Goal: Check status: Check status

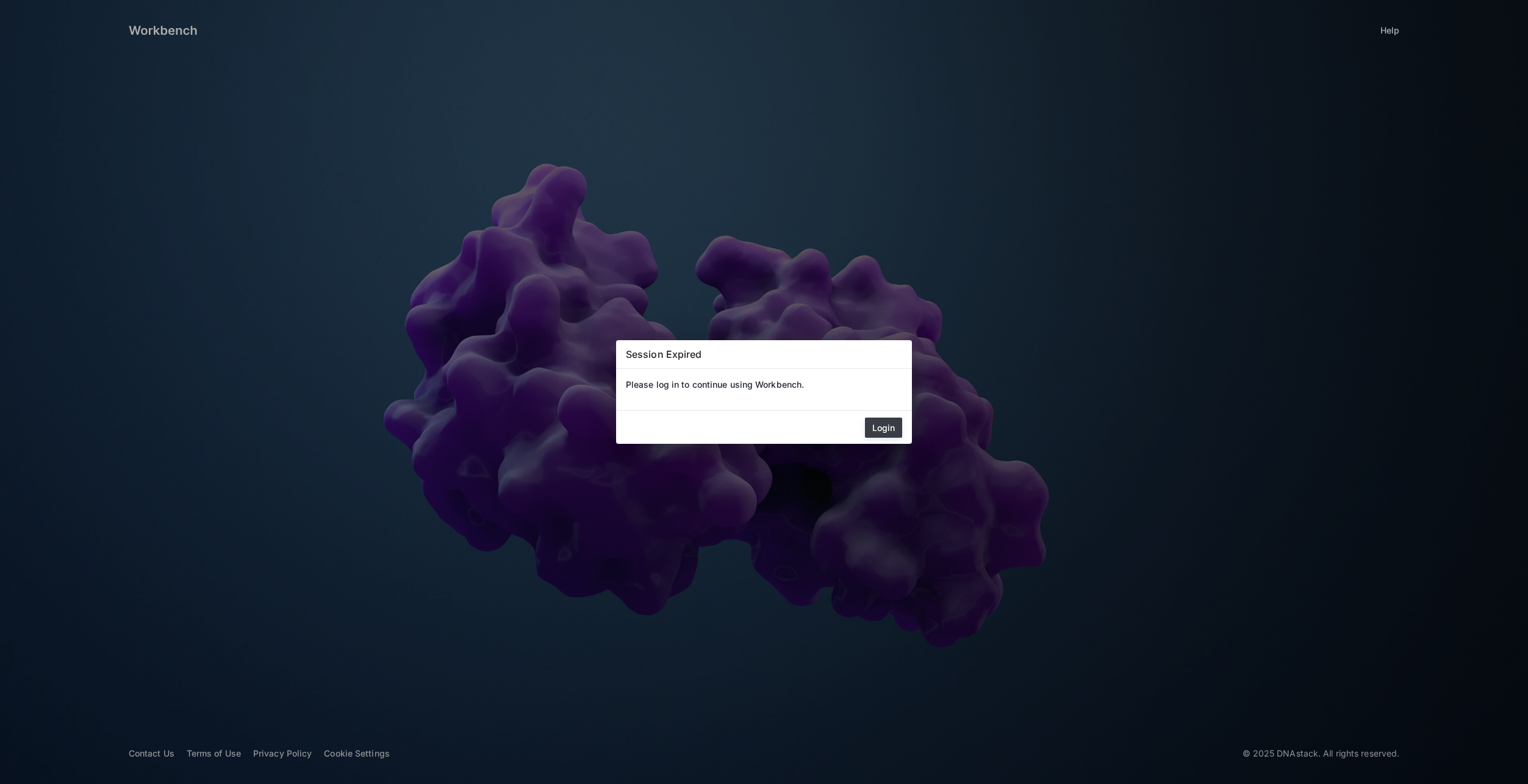
drag, startPoint x: 880, startPoint y: 428, endPoint x: 873, endPoint y: 425, distance: 7.6
click at [880, 428] on button "Login" at bounding box center [884, 428] width 37 height 20
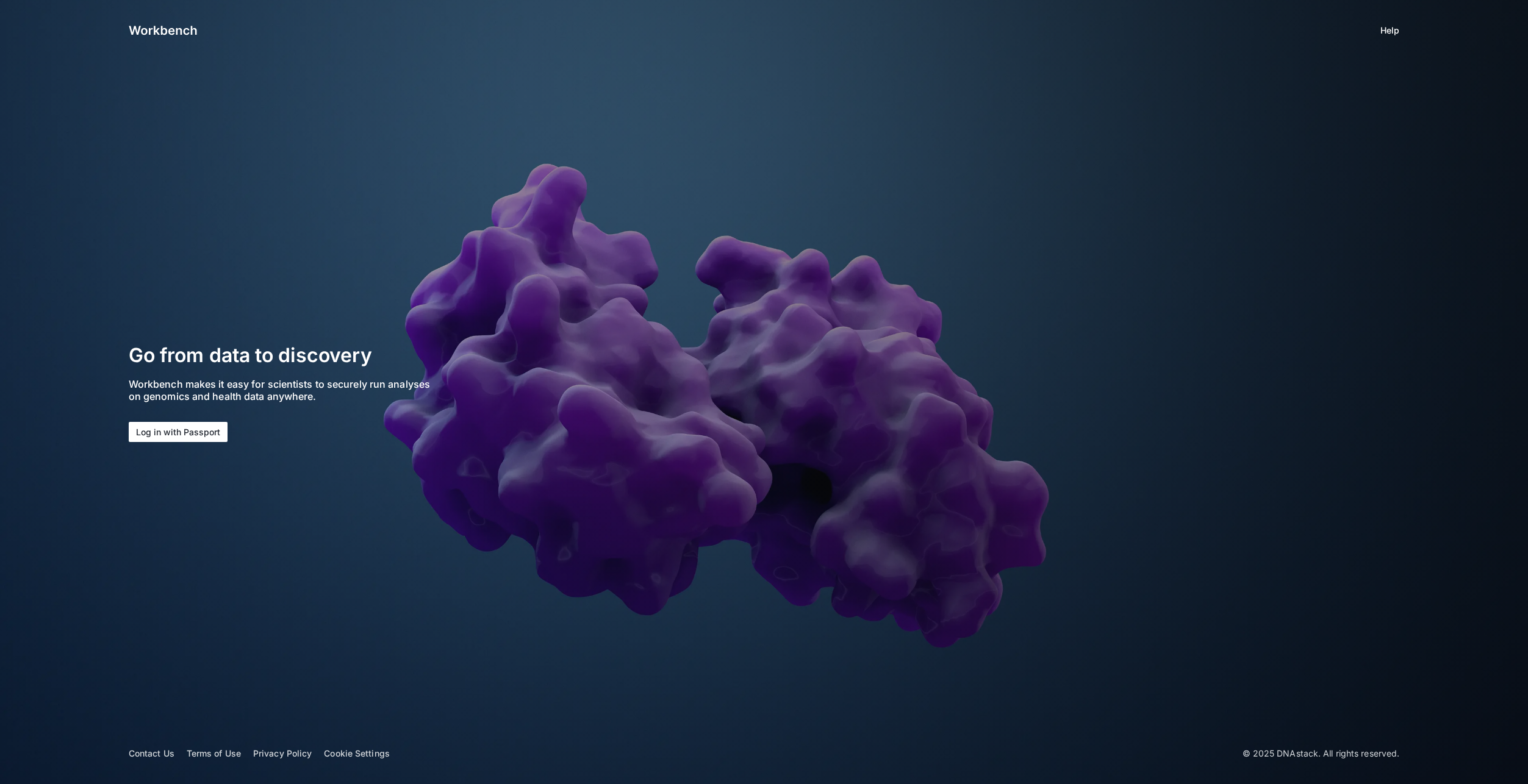
click at [177, 435] on button "Log in with Passport" at bounding box center [178, 432] width 99 height 20
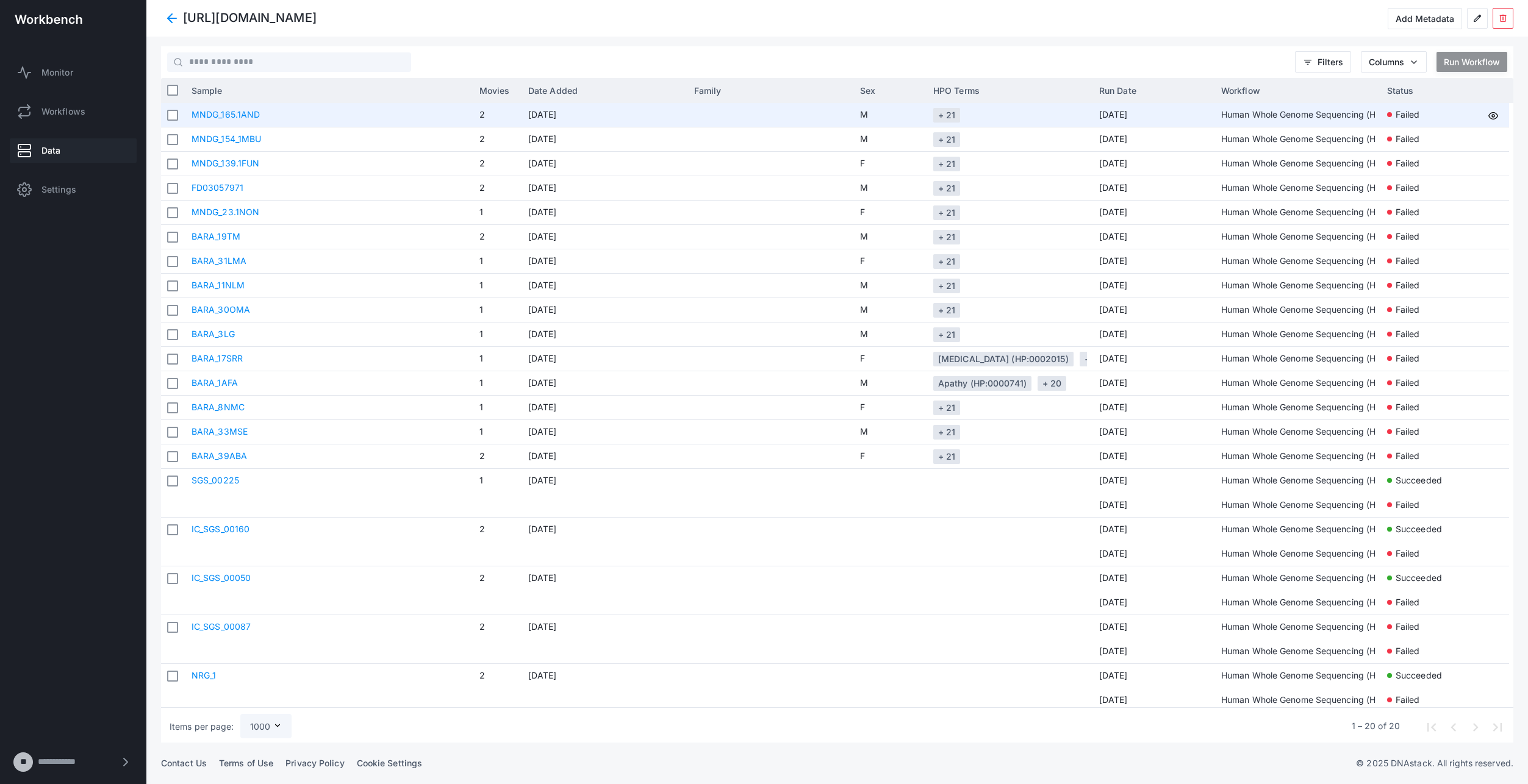
click at [242, 116] on link "MNDG_165.1AND" at bounding box center [225, 114] width 68 height 11
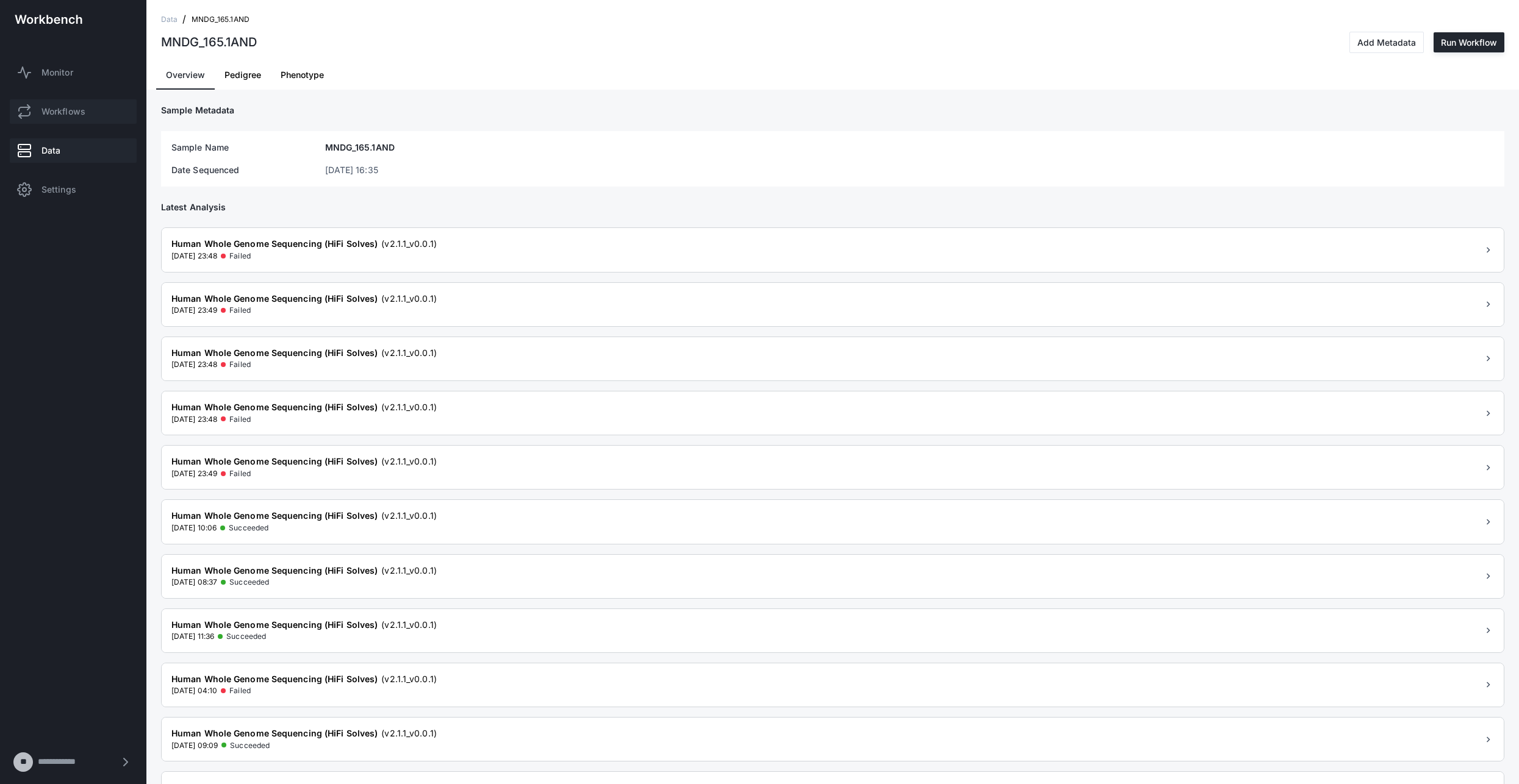
click at [74, 111] on span "Workflows" at bounding box center [63, 112] width 44 height 12
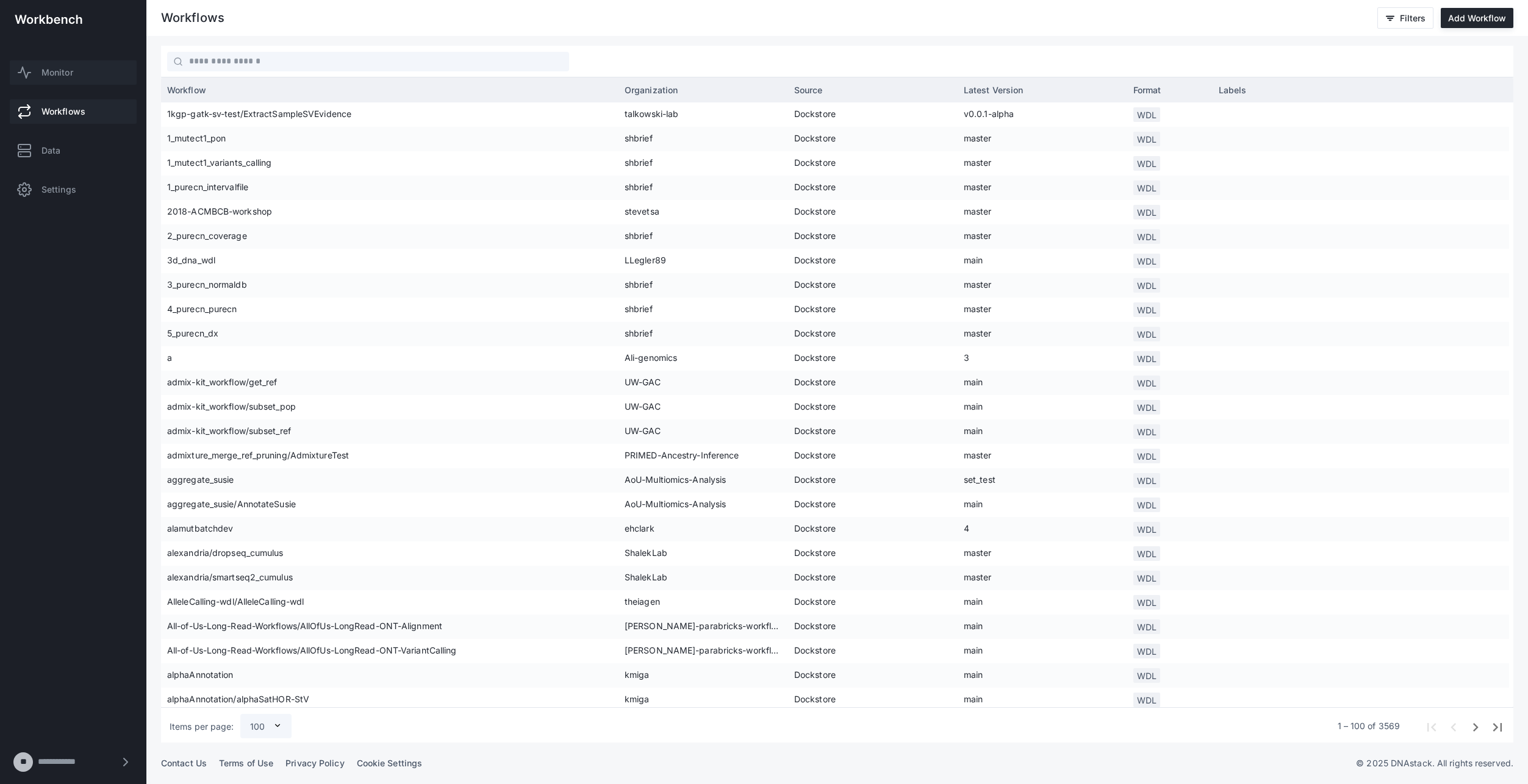
click at [68, 73] on span "Monitor" at bounding box center [57, 72] width 32 height 12
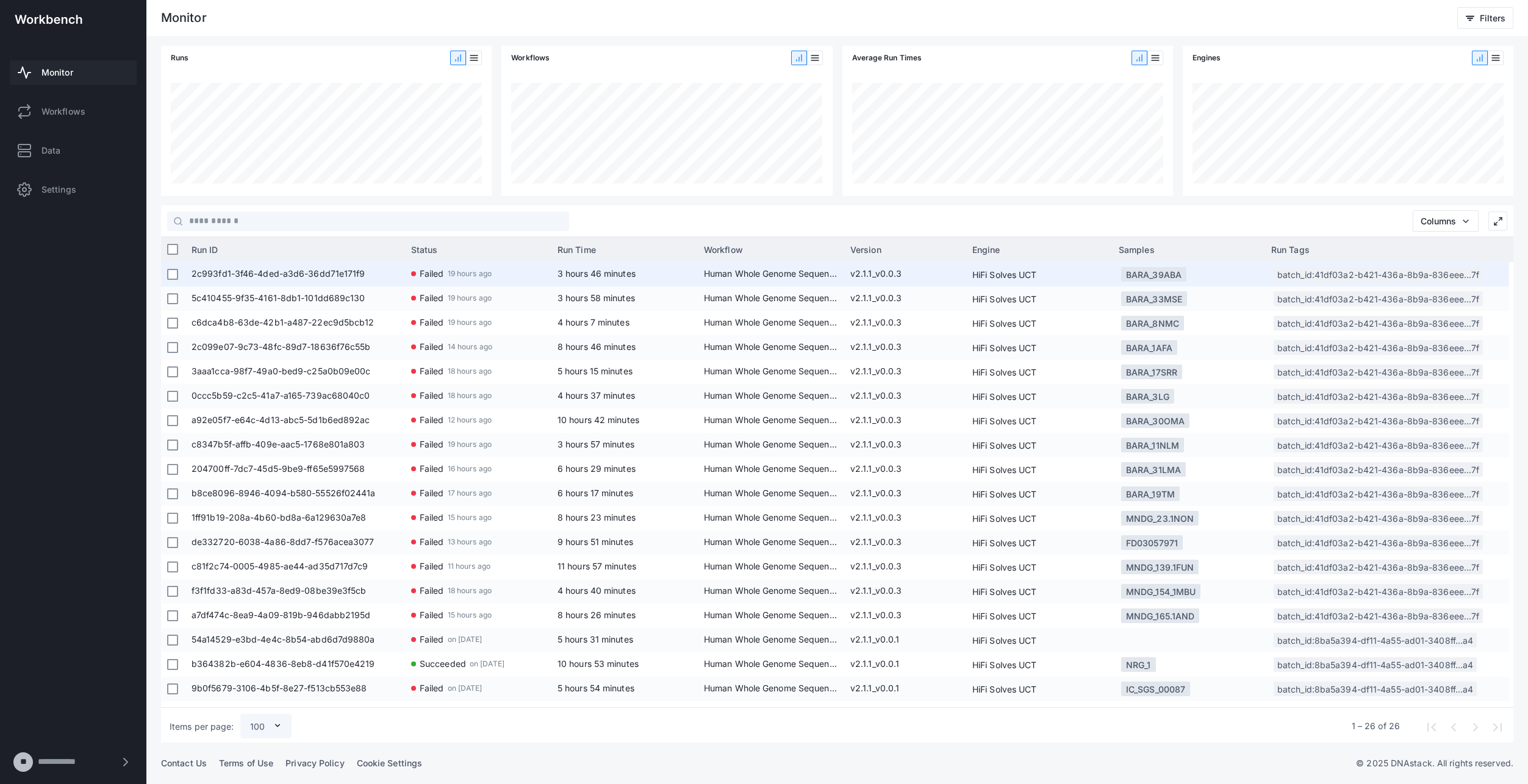
click at [274, 268] on span "2c993fd1-3f46-4ded-a3d6-36dd71e171f9" at bounding box center [295, 274] width 207 height 25
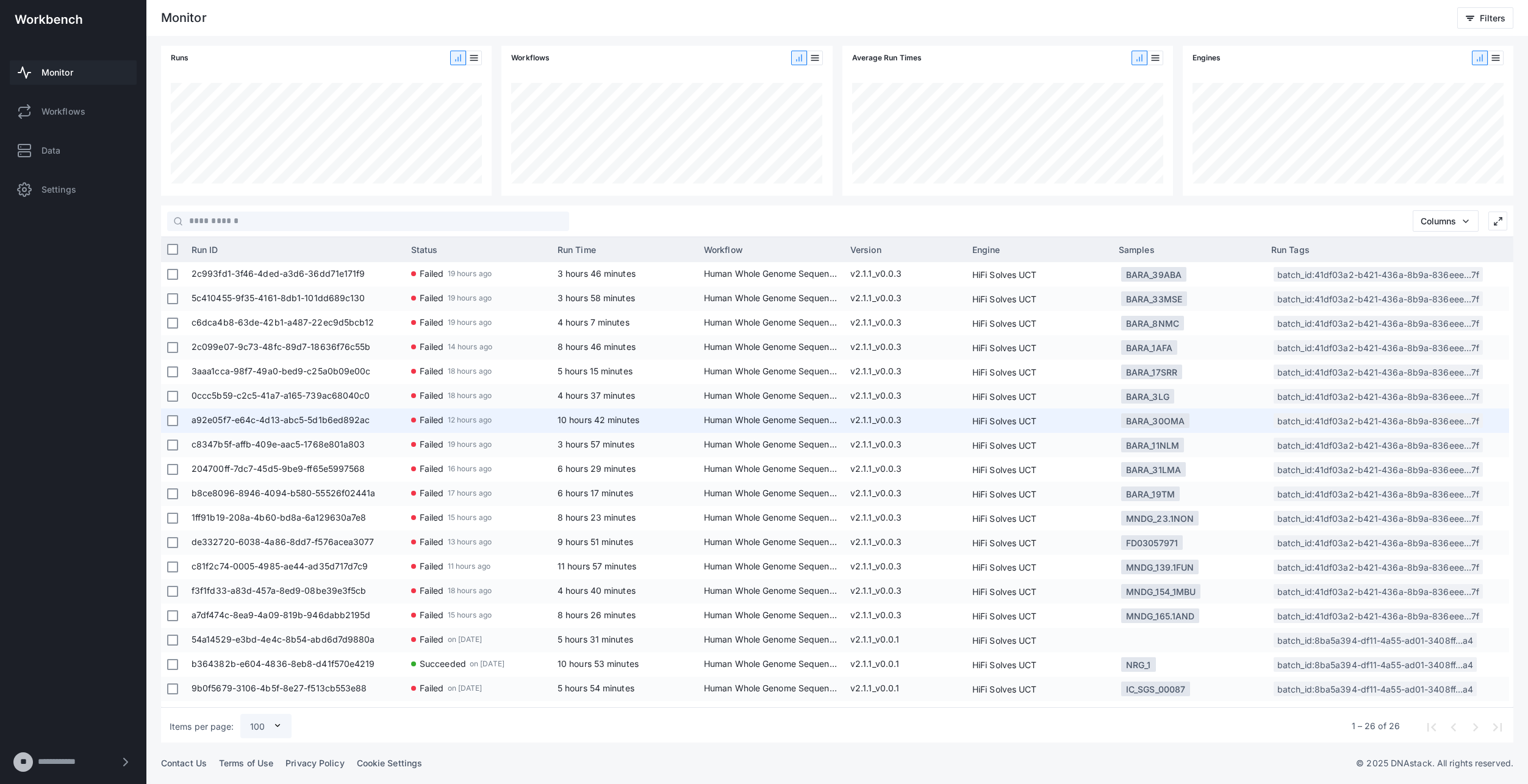
click at [289, 417] on span "a92e05f7-e64c-4d13-abc5-5d1b6ed892ac" at bounding box center [295, 420] width 207 height 25
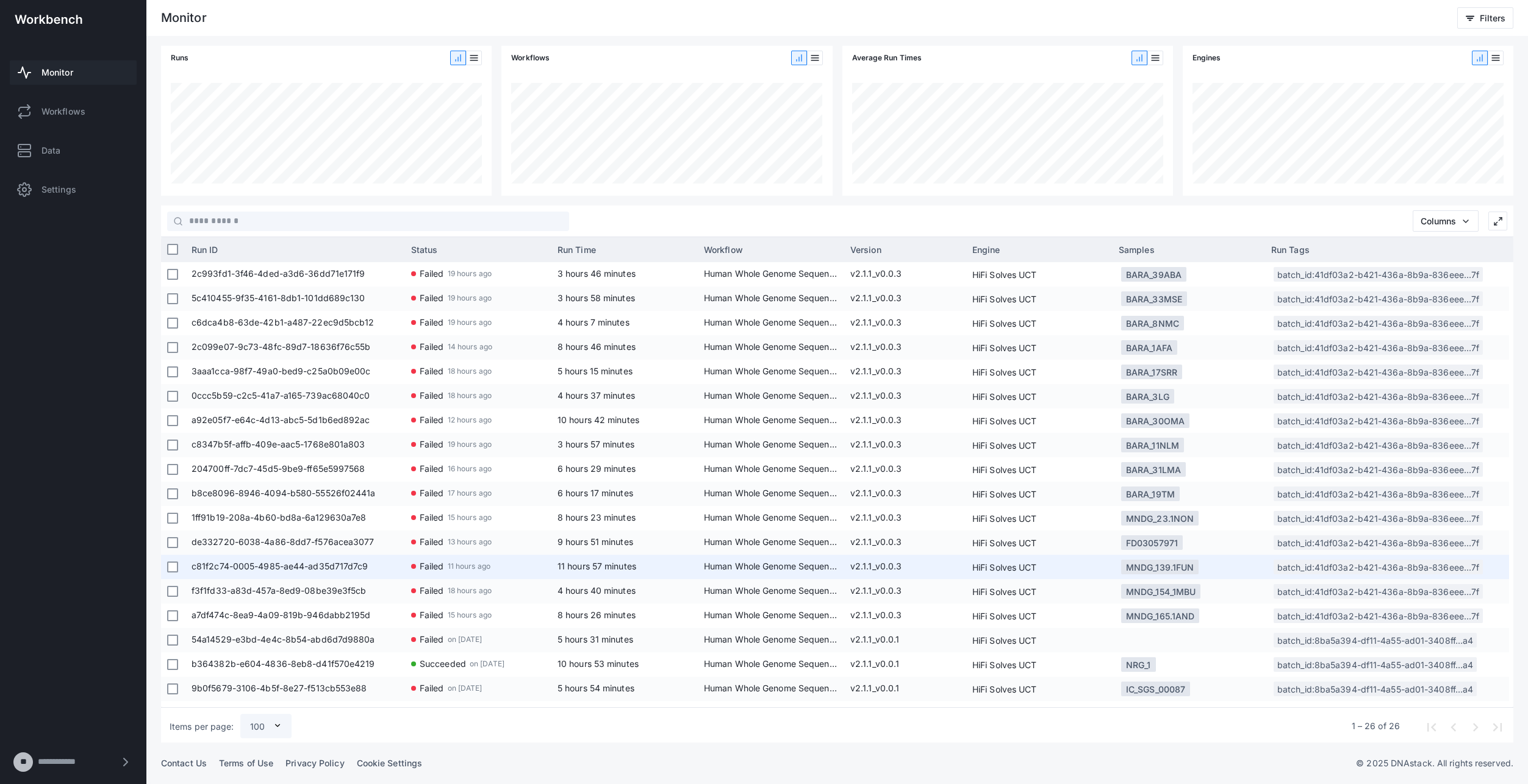
click at [308, 562] on span "c81f2c74-0005-4985-ae44-ad35d717d7c9" at bounding box center [295, 567] width 207 height 25
click at [283, 563] on span "c81f2c74-0005-4985-ae44-ad35d717d7c9" at bounding box center [295, 567] width 207 height 25
click at [258, 570] on span "c81f2c74-0005-4985-ae44-ad35d717d7c9" at bounding box center [295, 567] width 207 height 25
click at [293, 564] on span "c81f2c74-0005-4985-ae44-ad35d717d7c9" at bounding box center [295, 567] width 207 height 25
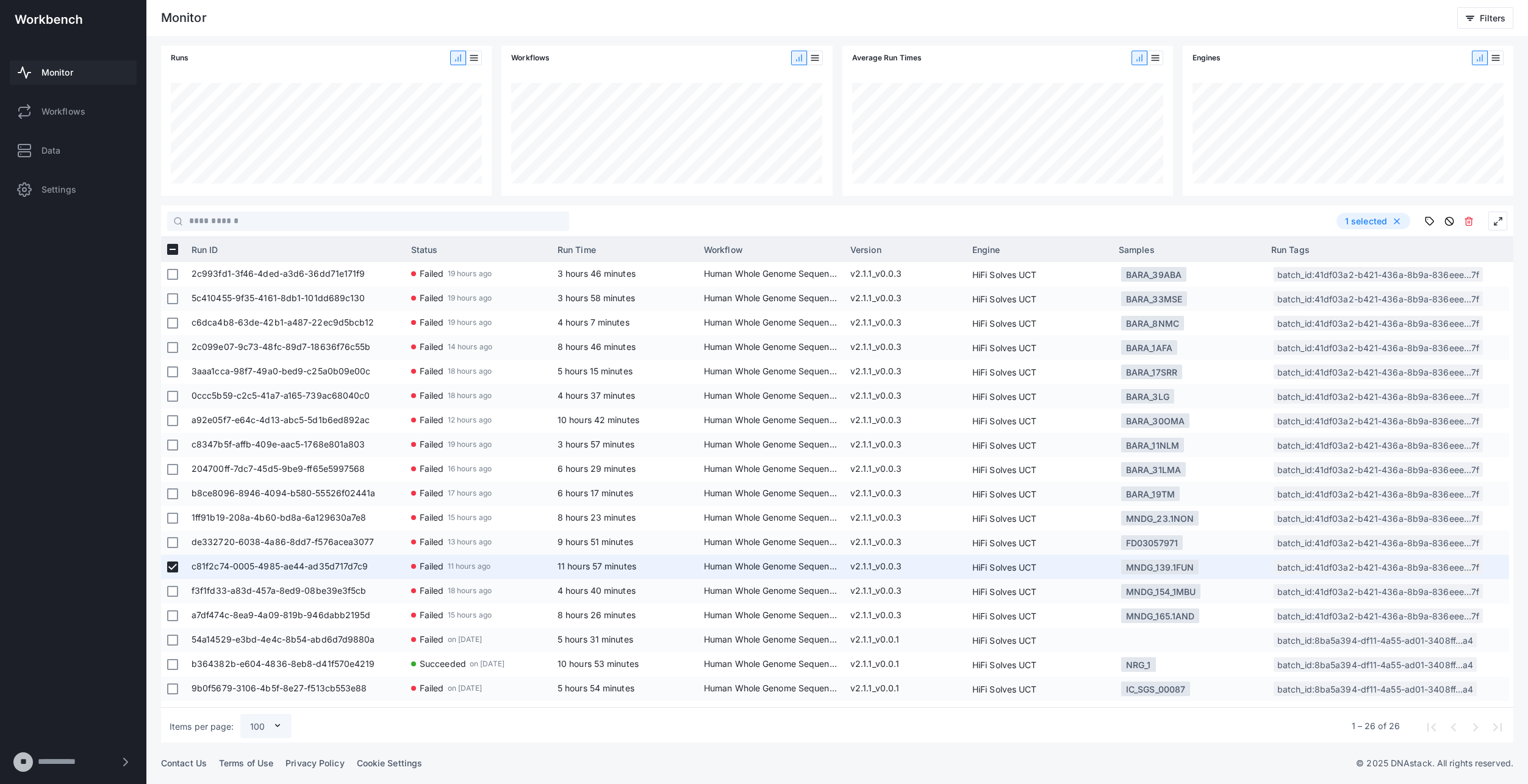
drag, startPoint x: 293, startPoint y: 564, endPoint x: 256, endPoint y: 566, distance: 37.1
click at [256, 566] on span "c81f2c74-0005-4985-ae44-ad35d717d7c9" at bounding box center [295, 567] width 207 height 25
drag, startPoint x: 509, startPoint y: 564, endPoint x: 473, endPoint y: 564, distance: 36.0
click at [510, 564] on app-run-status-indicator "Failed 11 hours ago" at bounding box center [478, 566] width 134 height 23
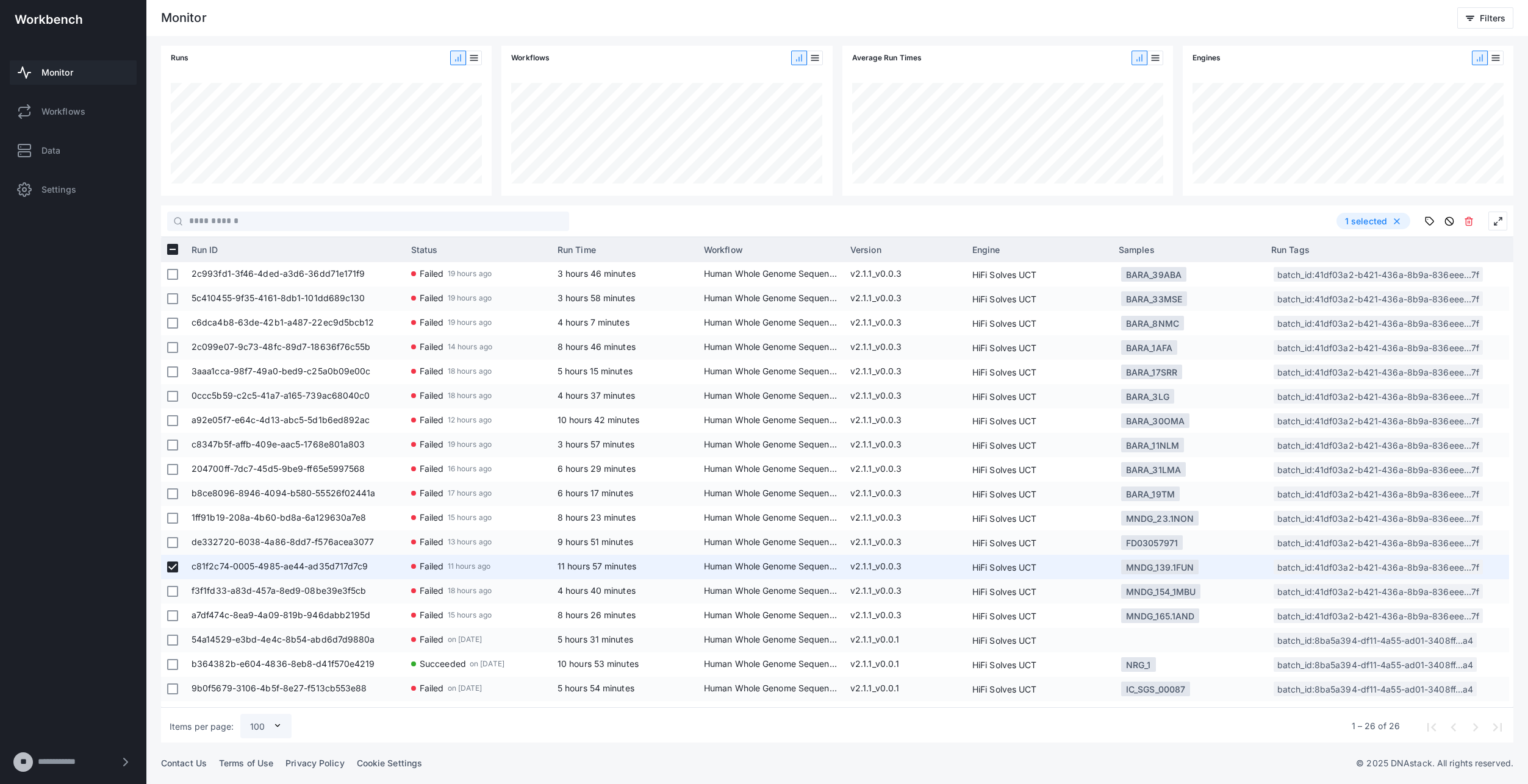
click at [422, 564] on span "Failed" at bounding box center [432, 566] width 25 height 23
click at [288, 565] on span "c81f2c74-0005-4985-ae44-ad35d717d7c9" at bounding box center [295, 567] width 207 height 25
click at [236, 564] on span "c81f2c74-0005-4985-ae44-ad35d717d7c9" at bounding box center [295, 567] width 207 height 25
click at [260, 567] on span "c81f2c74-0005-4985-ae44-ad35d717d7c9" at bounding box center [295, 567] width 207 height 25
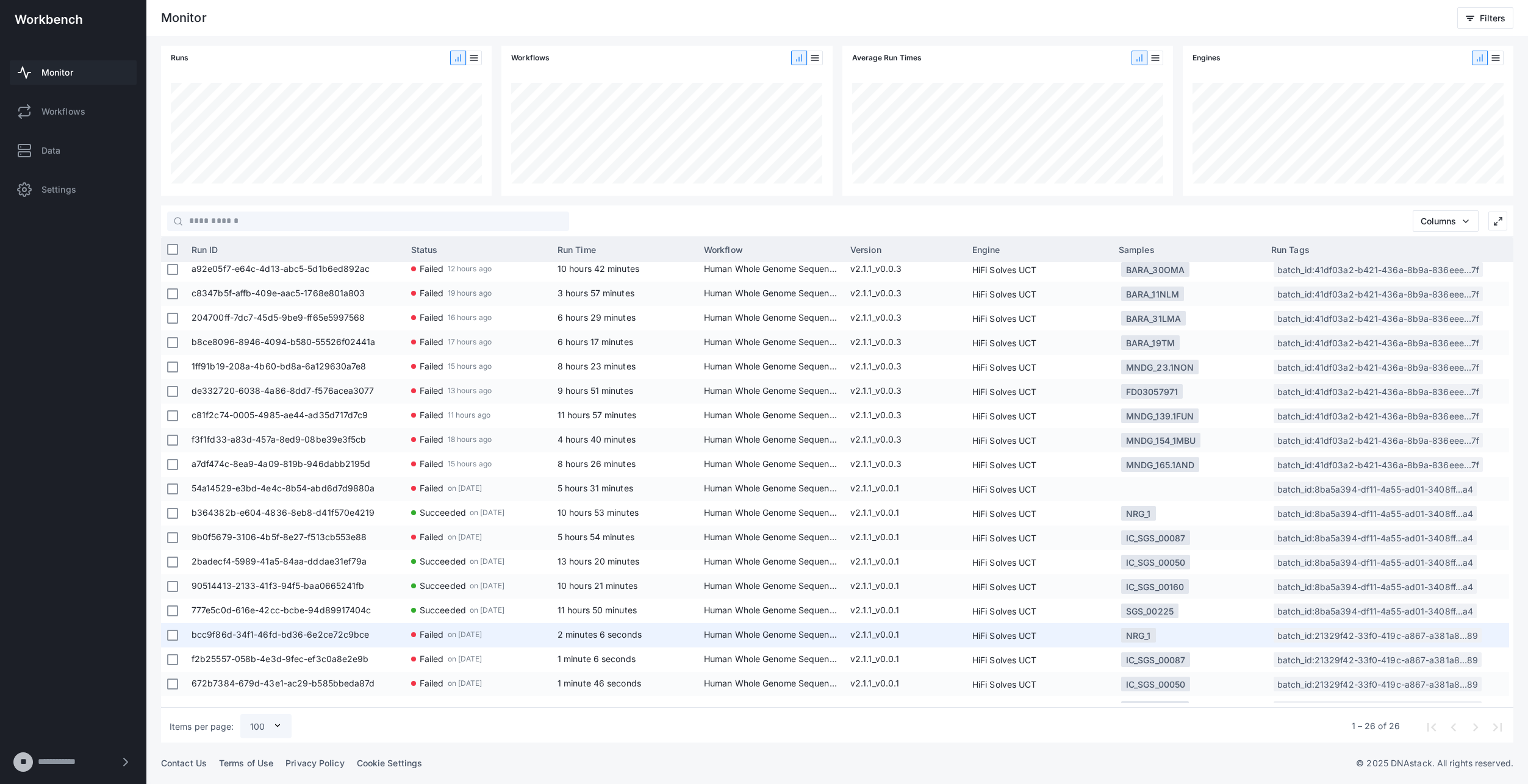
scroll to position [193, 0]
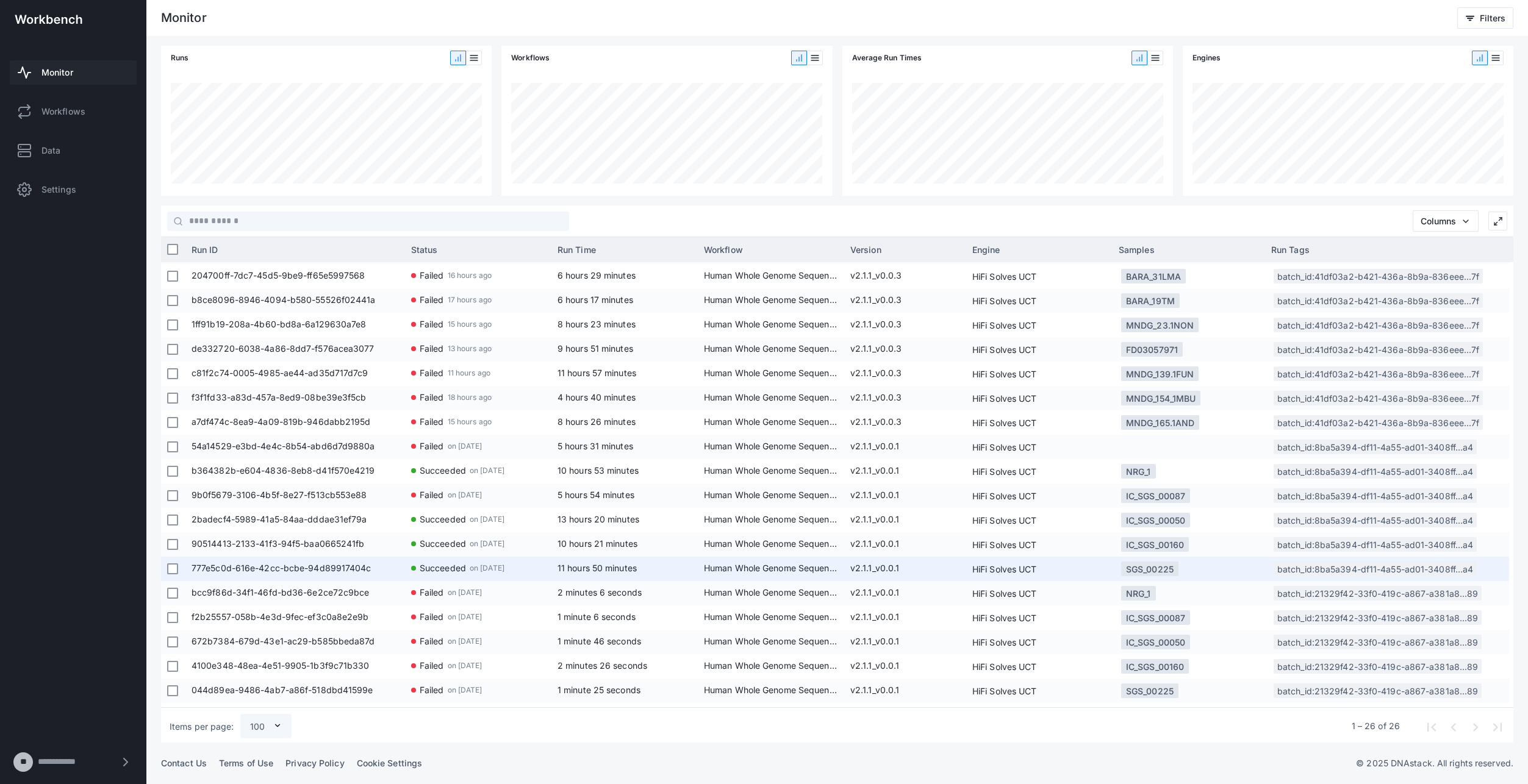
click at [331, 569] on span "777e5c0d-616e-42cc-bcbe-94d89917404c" at bounding box center [295, 569] width 207 height 25
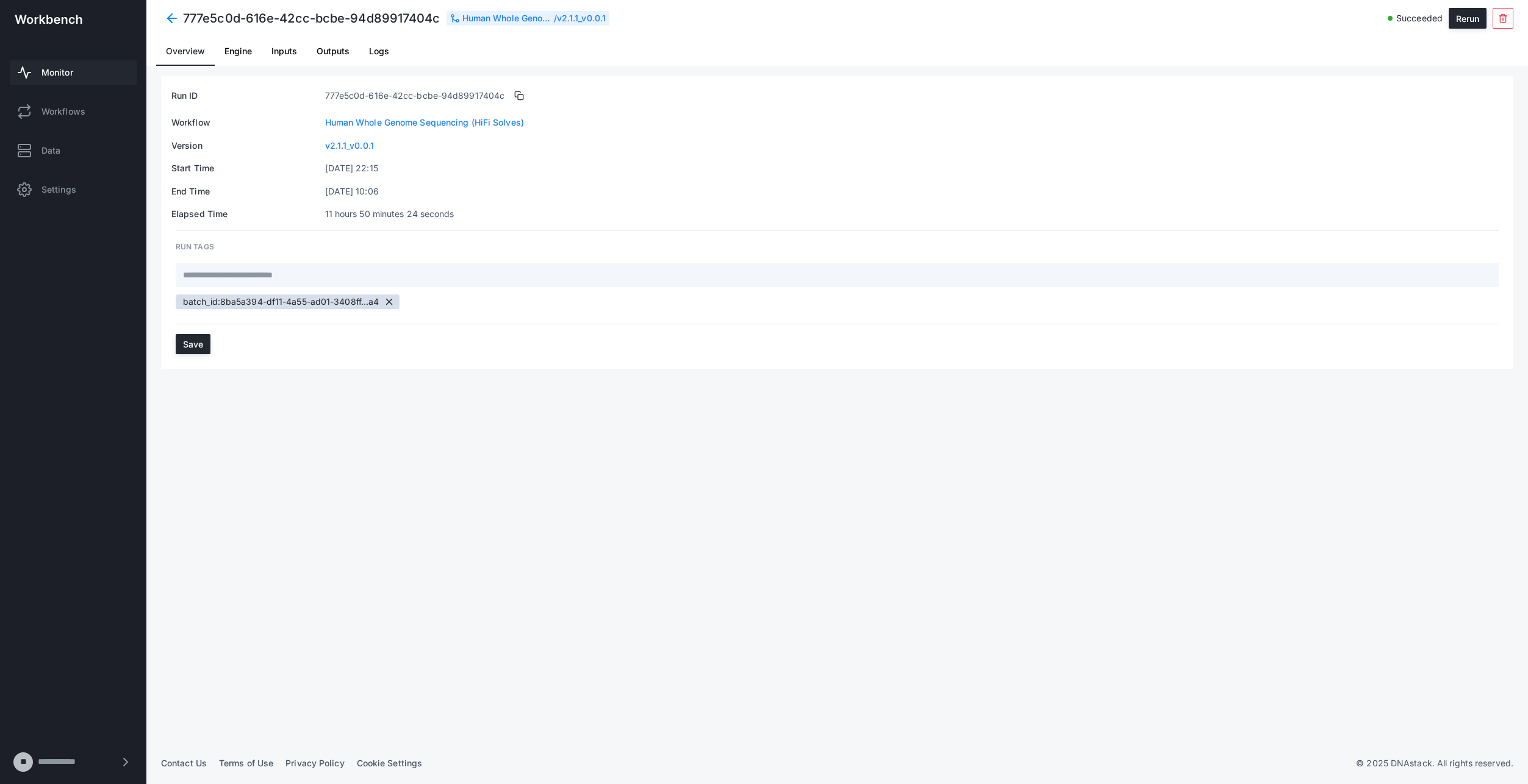
click at [168, 15] on span at bounding box center [172, 18] width 22 height 22
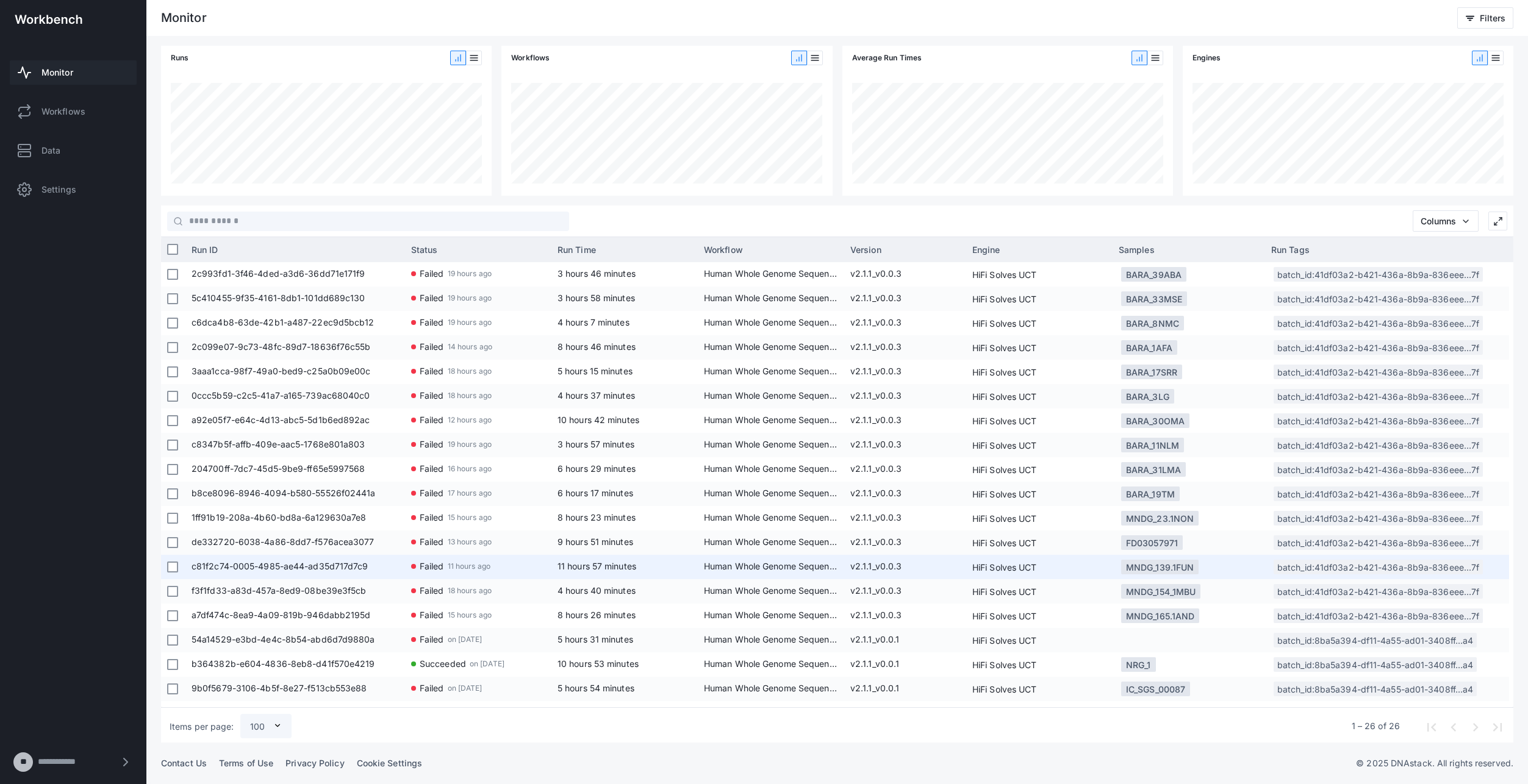
click at [338, 564] on span "c81f2c74-0005-4985-ae44-ad35d717d7c9" at bounding box center [295, 567] width 207 height 25
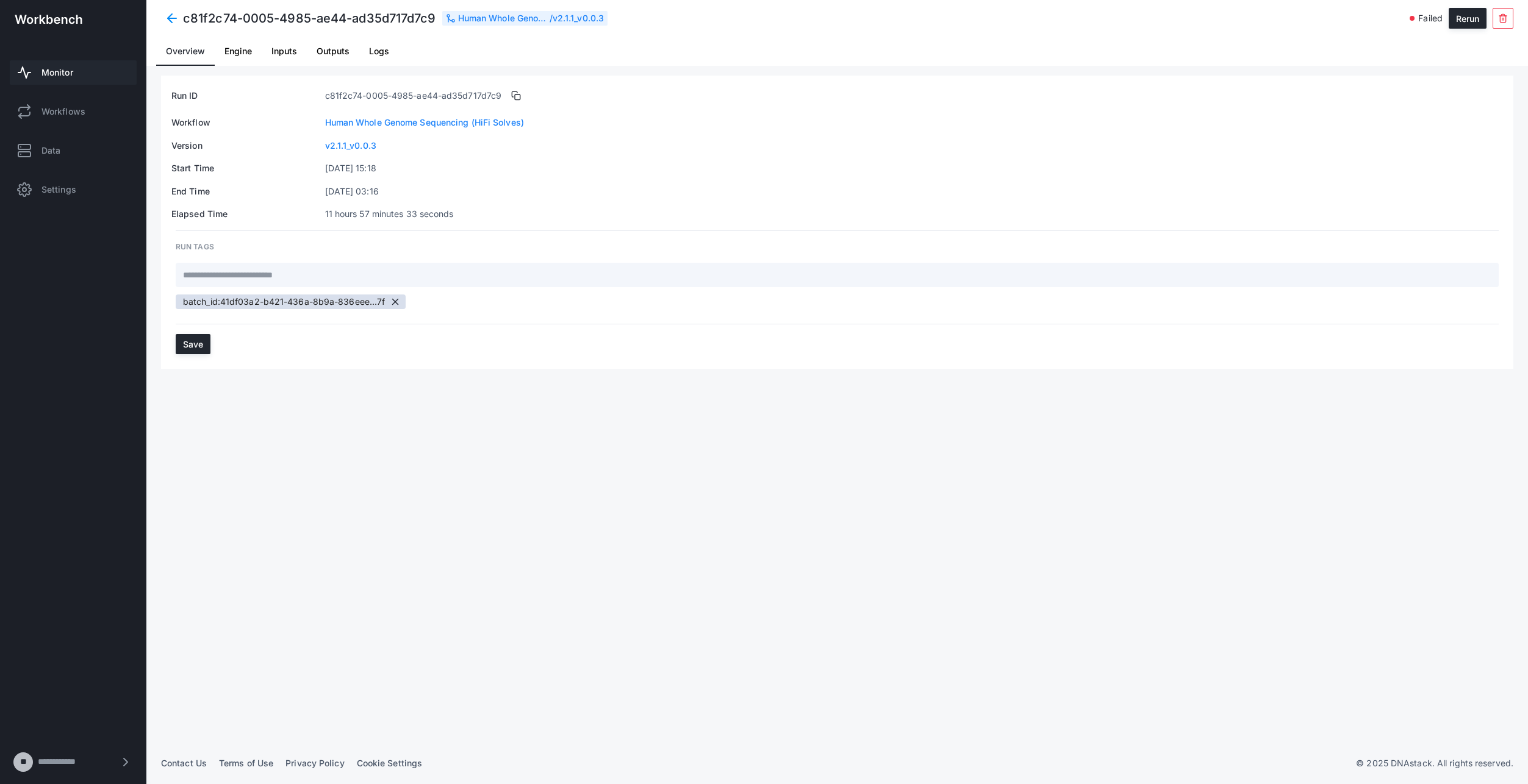
click at [381, 54] on span "Logs" at bounding box center [379, 51] width 20 height 9
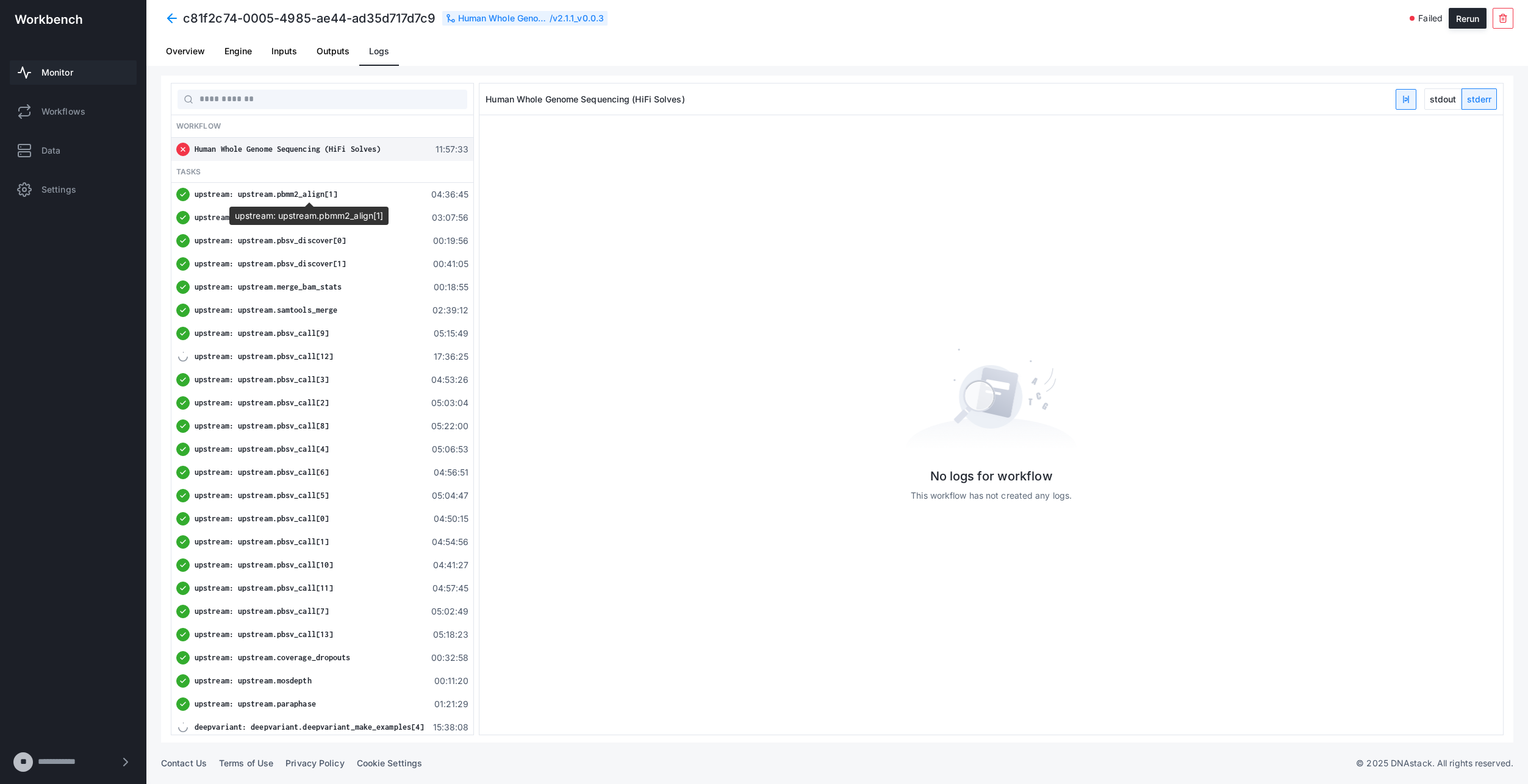
click at [352, 191] on div "upstream: upstream.pbmm2_align[1]" at bounding box center [309, 195] width 229 height 12
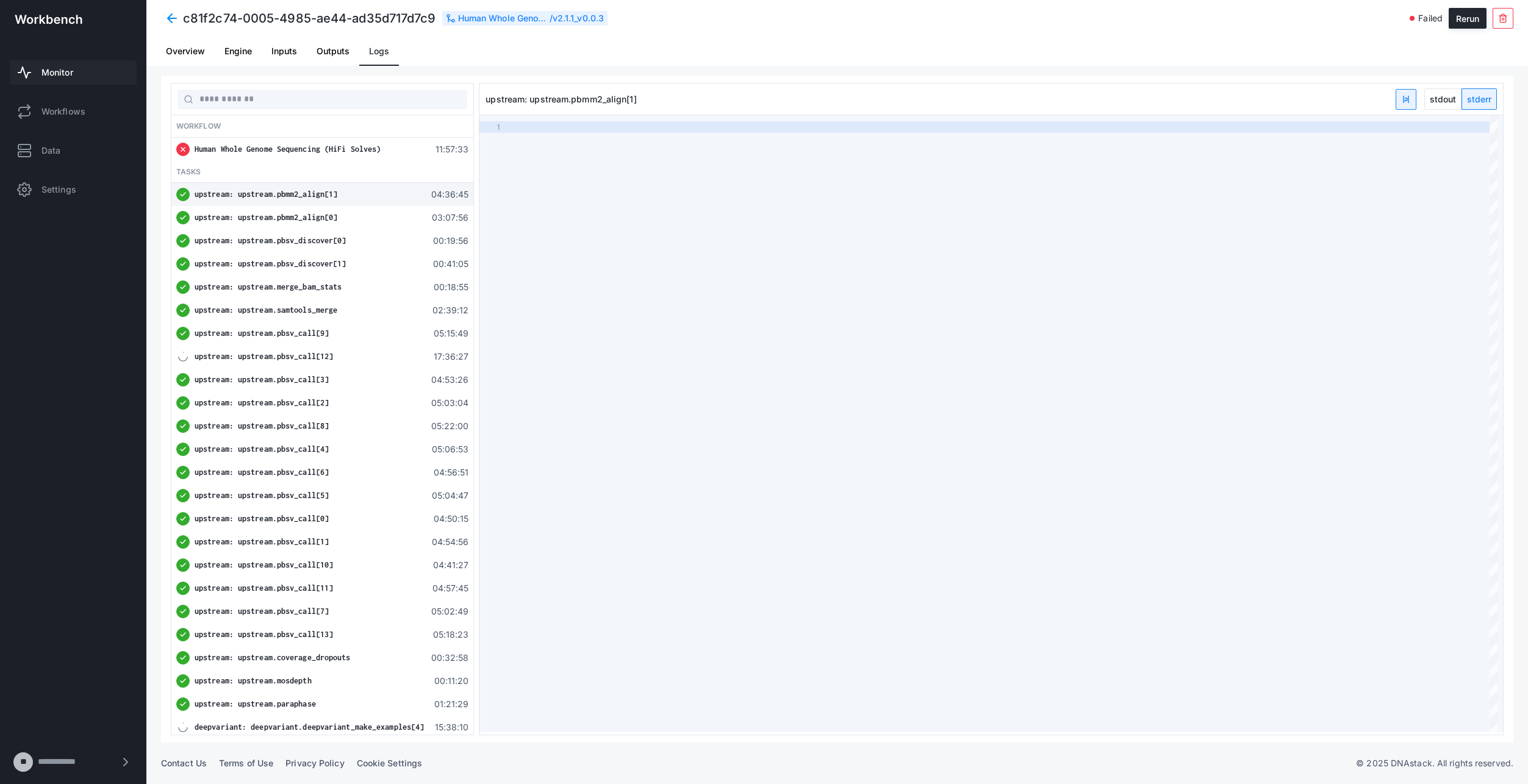
type textarea "**********"
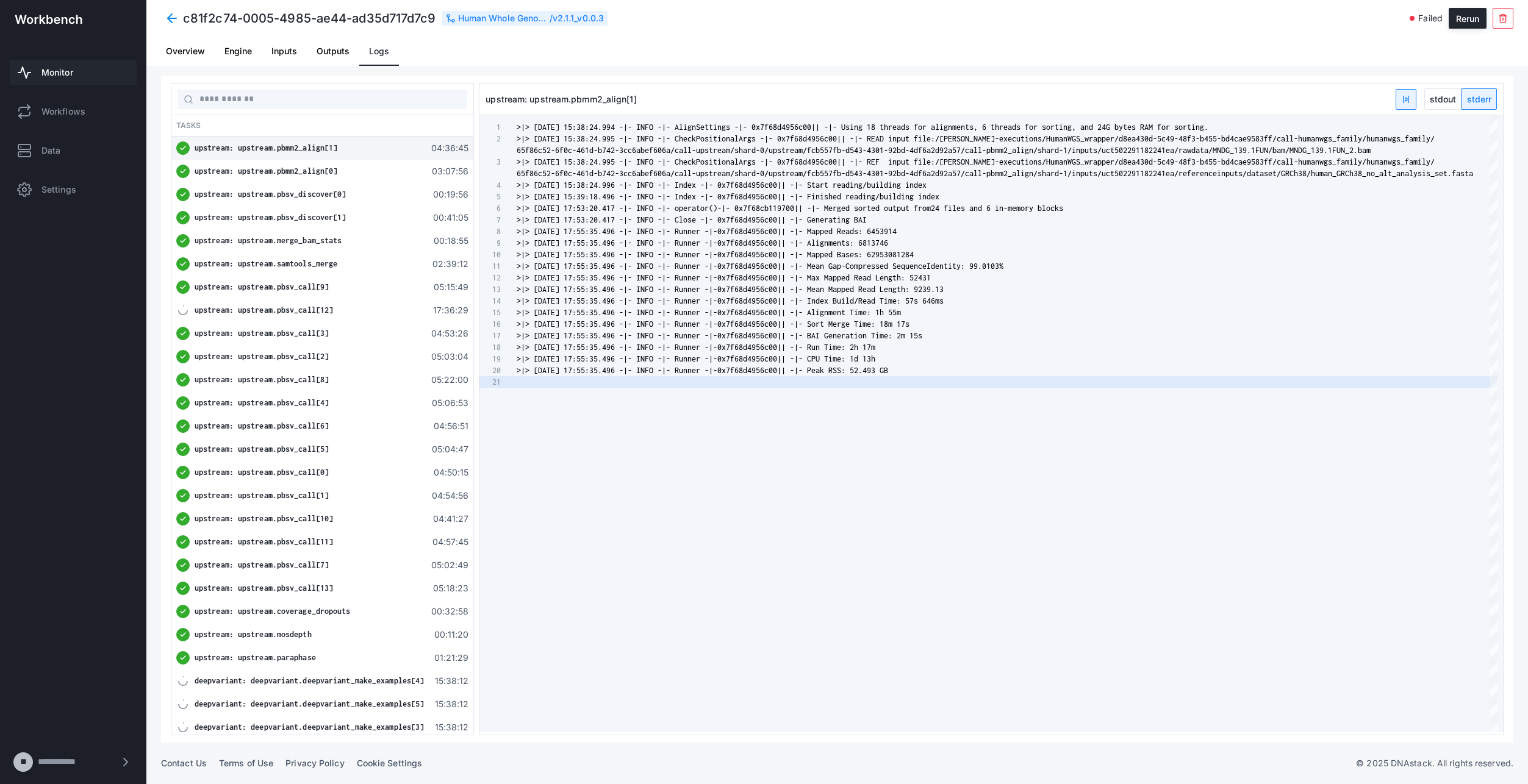
scroll to position [192, 0]
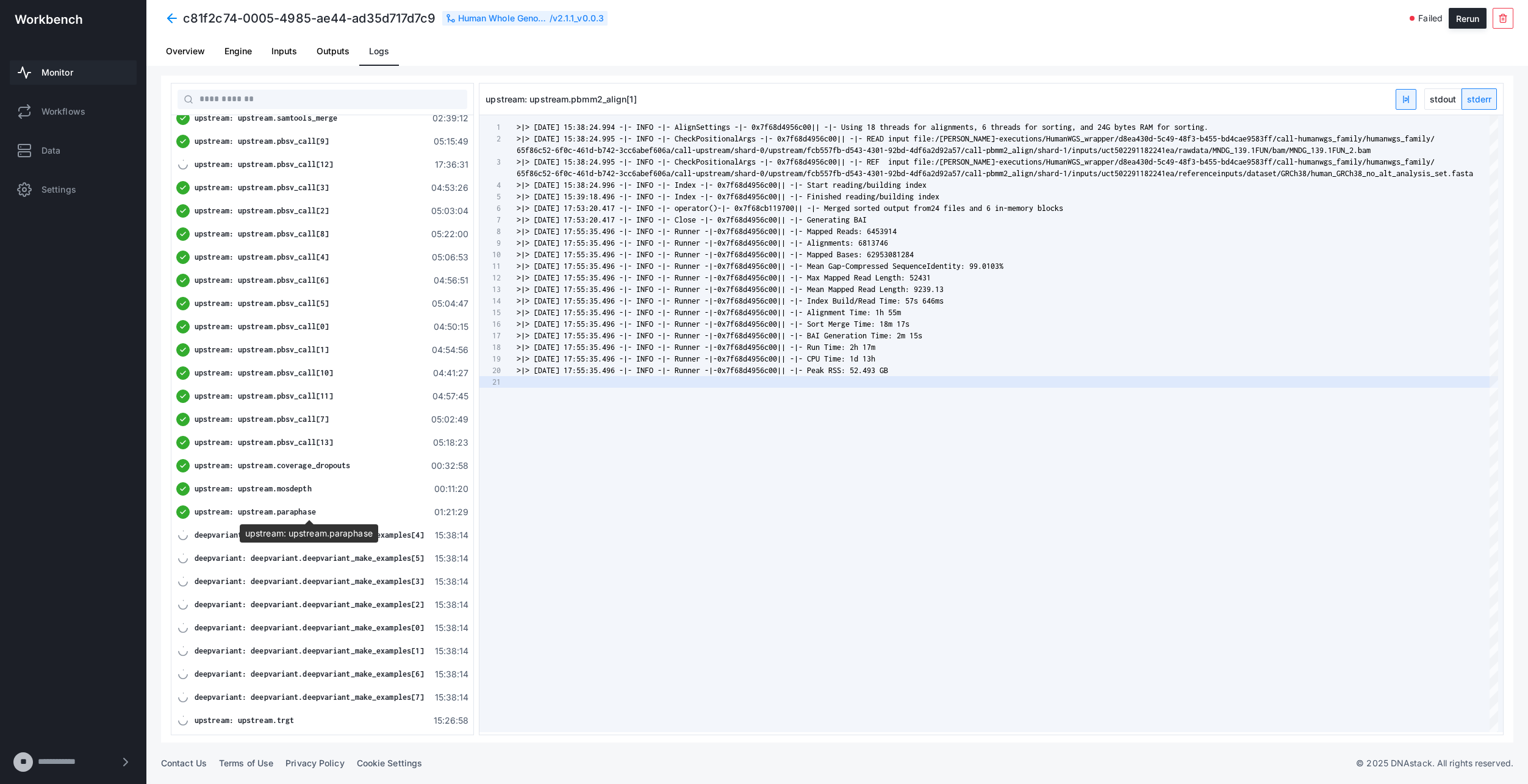
click at [311, 511] on span "upstream: upstream.paraphase" at bounding box center [255, 512] width 122 height 9
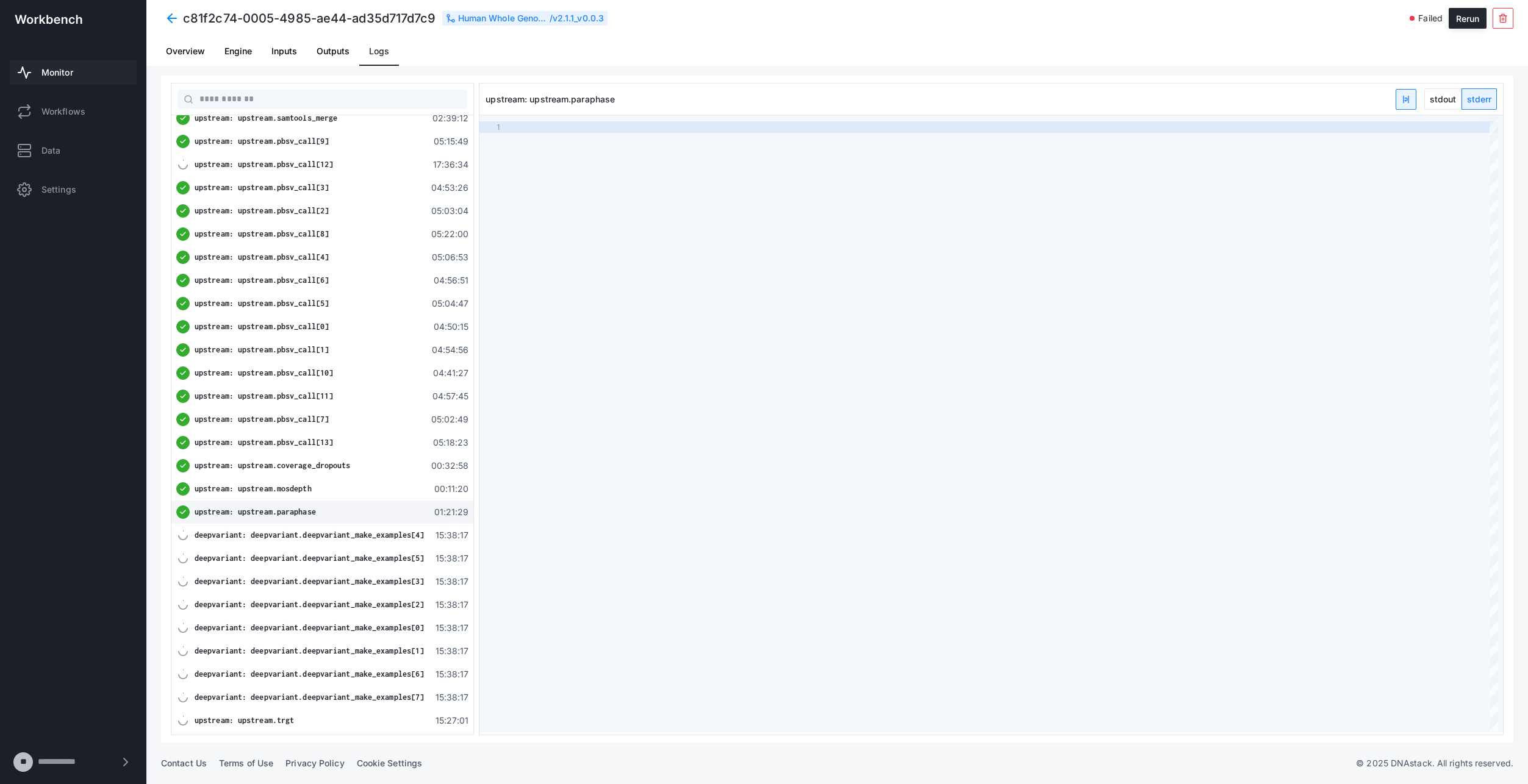
type textarea "**********"
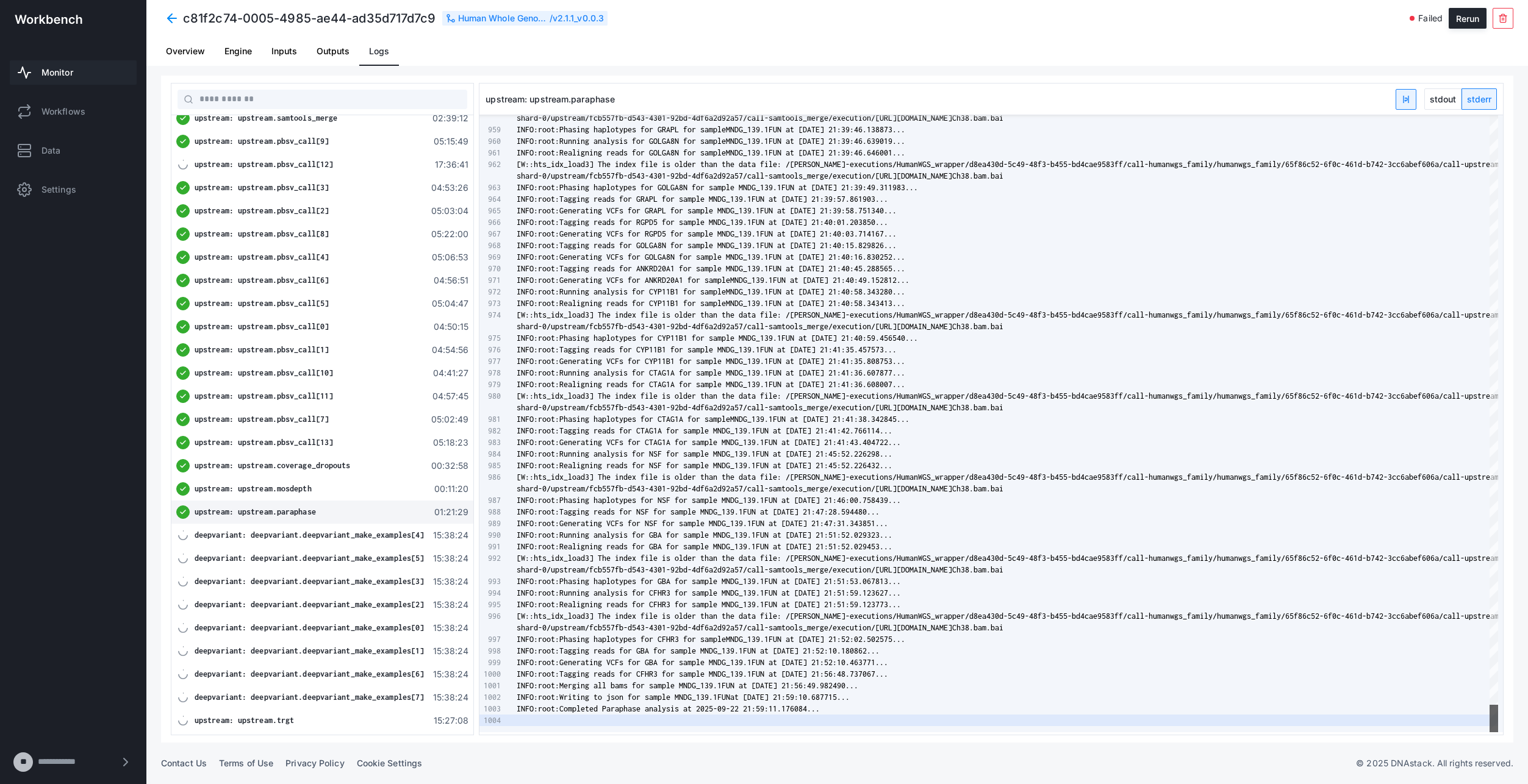
drag, startPoint x: 1499, startPoint y: 149, endPoint x: 1481, endPoint y: 720, distance: 571.3
click at [1482, 726] on div "shard-0/upstream/fcb557fb-d543-4301-92bd-4df6a2d92 a57/call-samtools_merge/exec…" at bounding box center [1007, 424] width 981 height 617
click at [335, 535] on span "deepvariant: deepvariant.deepvariant_make_examples[4]" at bounding box center [309, 535] width 229 height 9
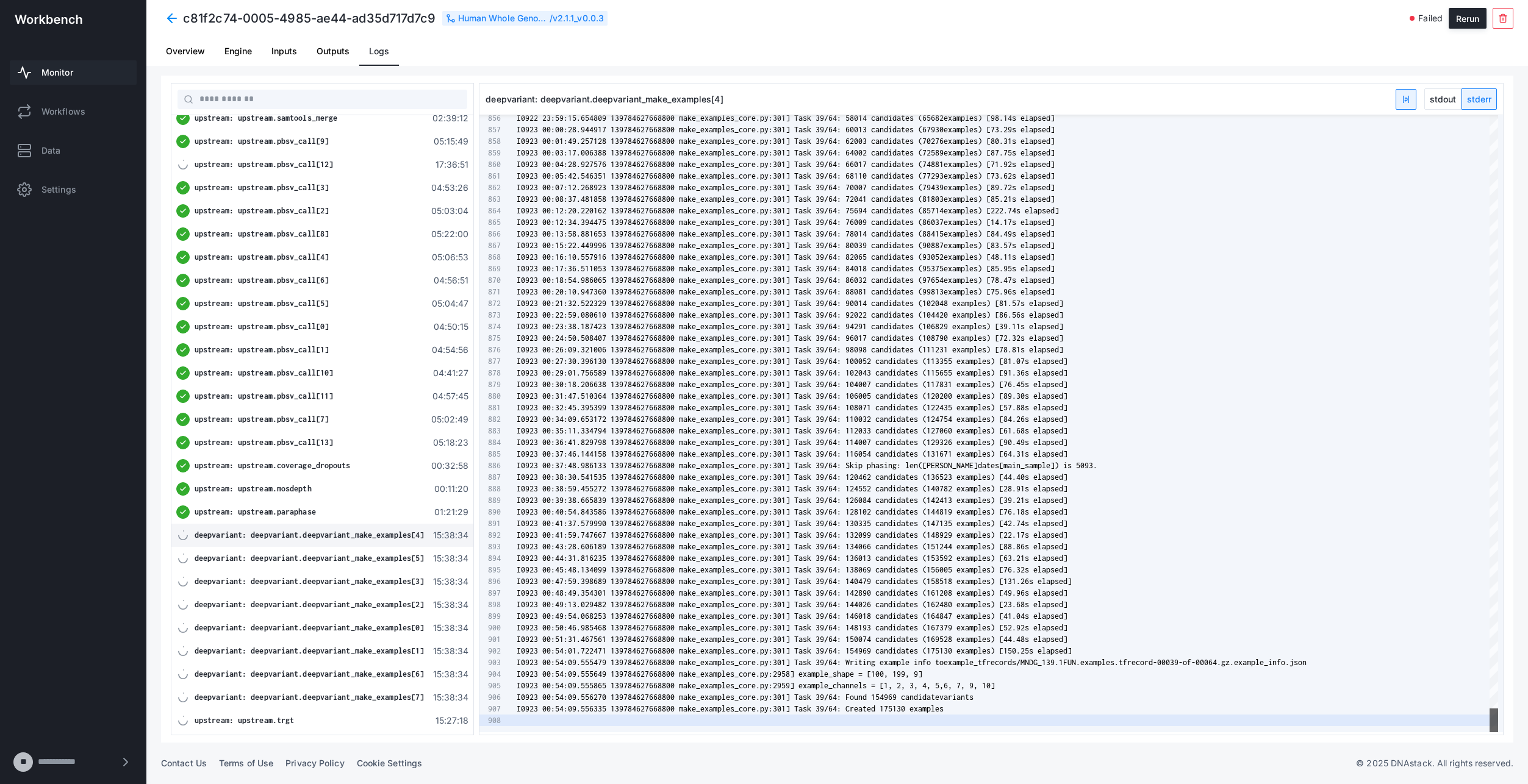
drag, startPoint x: 1498, startPoint y: 131, endPoint x: 1505, endPoint y: 732, distance: 601.0
click at [1505, 732] on div "Workflow Human Whole Genome Sequencing (HiFi Solves) 11:57:33 Tasks upstream: u…" at bounding box center [837, 409] width 1352 height 667
click at [292, 720] on span "upstream: upstream.trgt" at bounding box center [244, 720] width 100 height 9
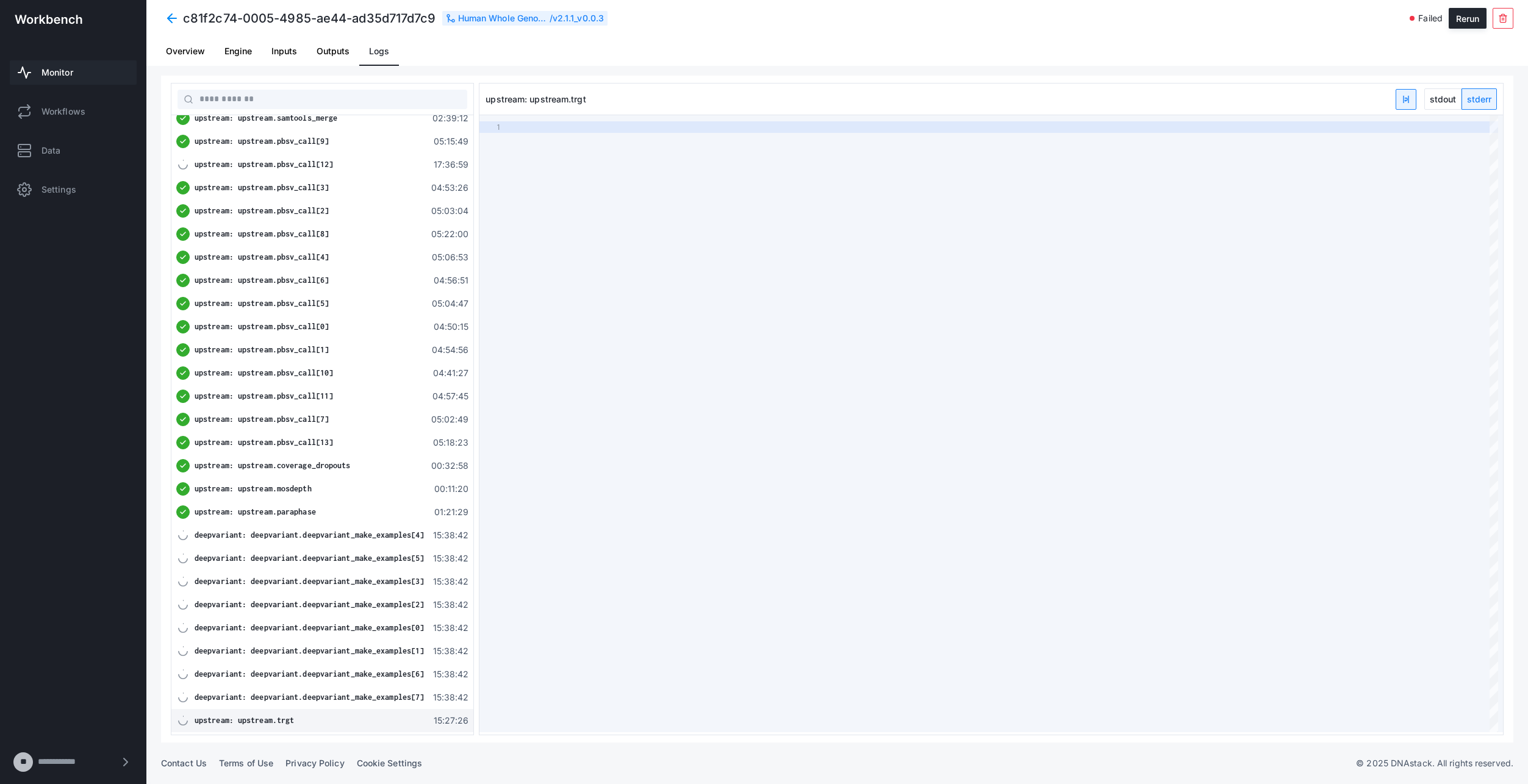
type textarea "**********"
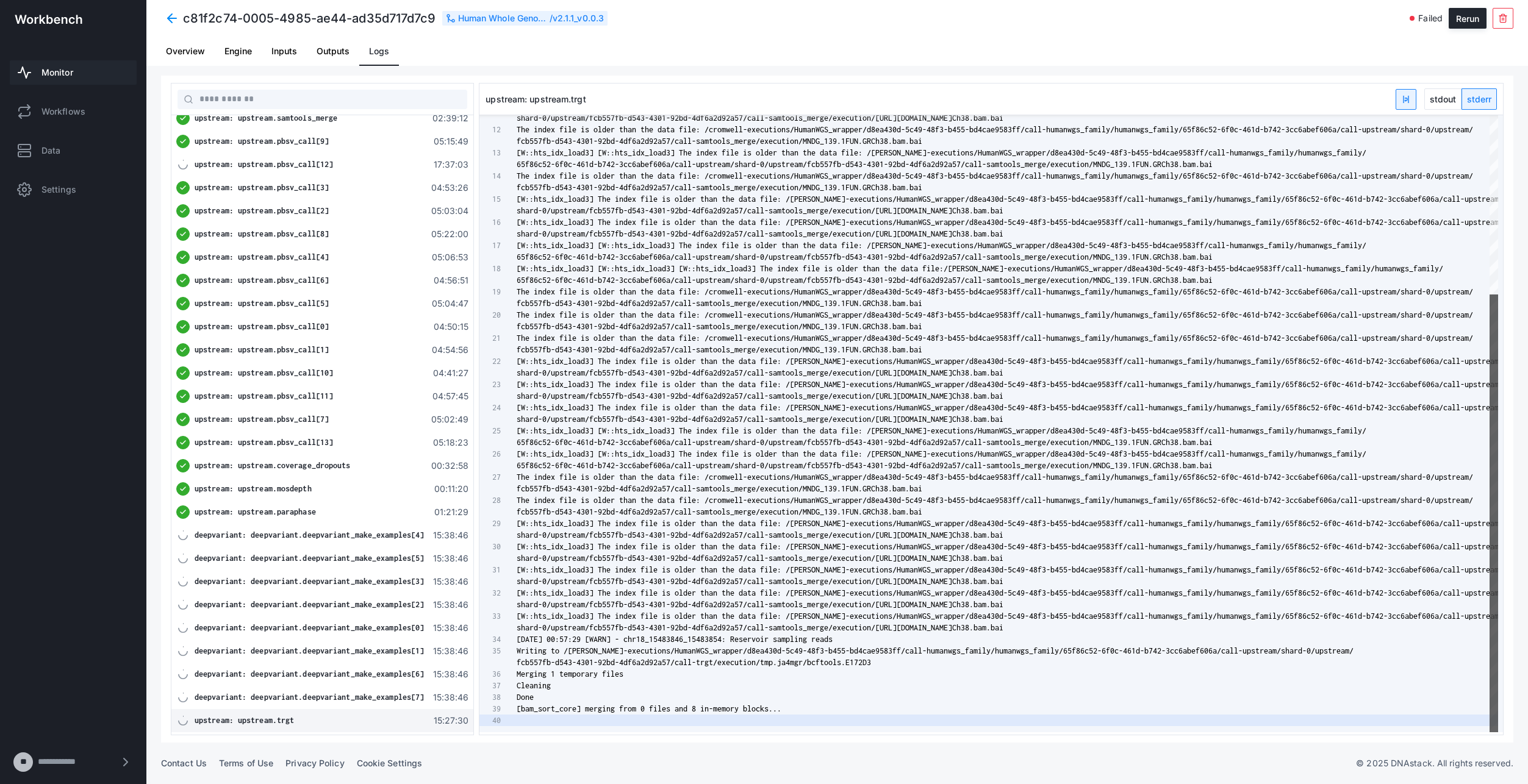
drag, startPoint x: 1497, startPoint y: 382, endPoint x: 1507, endPoint y: 644, distance: 262.2
click at [1507, 644] on div "Workflow Human Whole Genome Sequencing (HiFi Solves) 11:57:33 Tasks upstream: u…" at bounding box center [837, 409] width 1352 height 667
